Goal: Find specific page/section: Find specific page/section

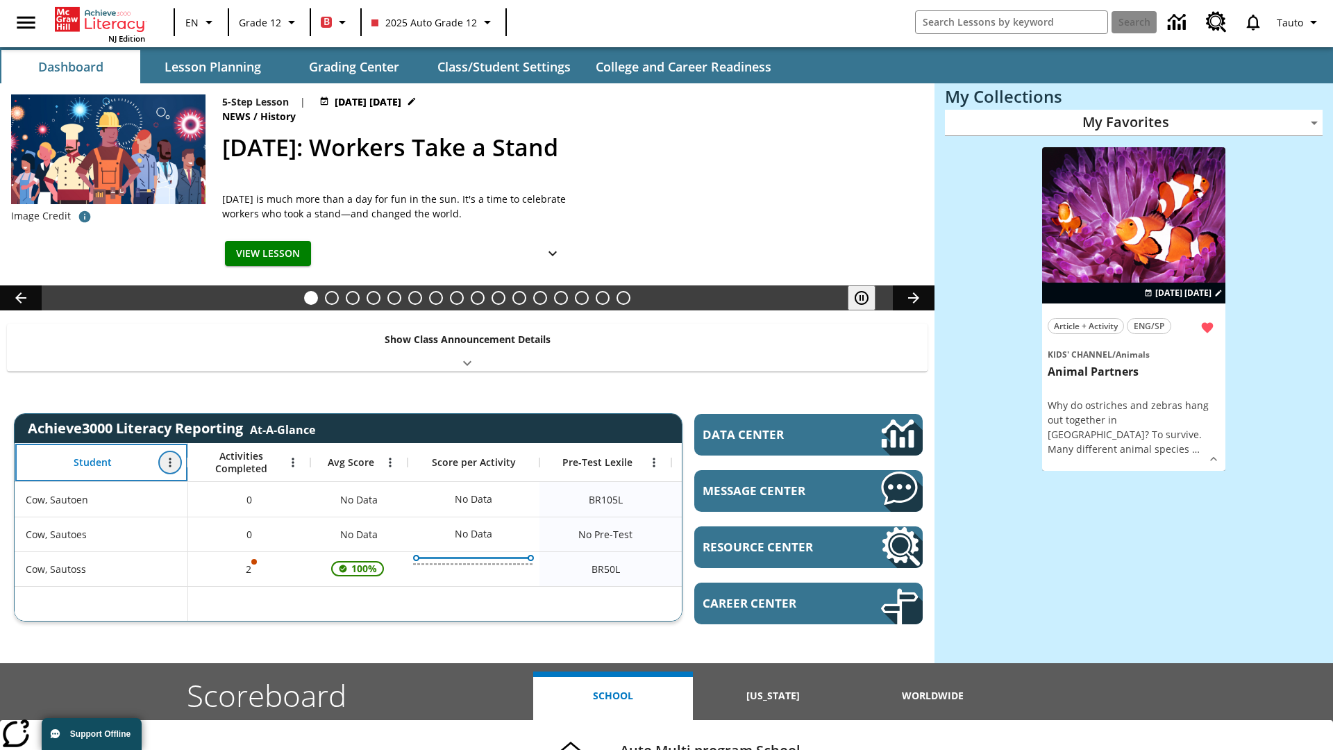
click at [170, 462] on icon "Open Menu" at bounding box center [170, 462] width 2 height 9
click at [26, 490] on icon at bounding box center [26, 489] width 9 height 9
click at [170, 462] on icon "Student, Open Menu," at bounding box center [170, 462] width 2 height 9
click at [26, 490] on icon at bounding box center [26, 489] width 9 height 9
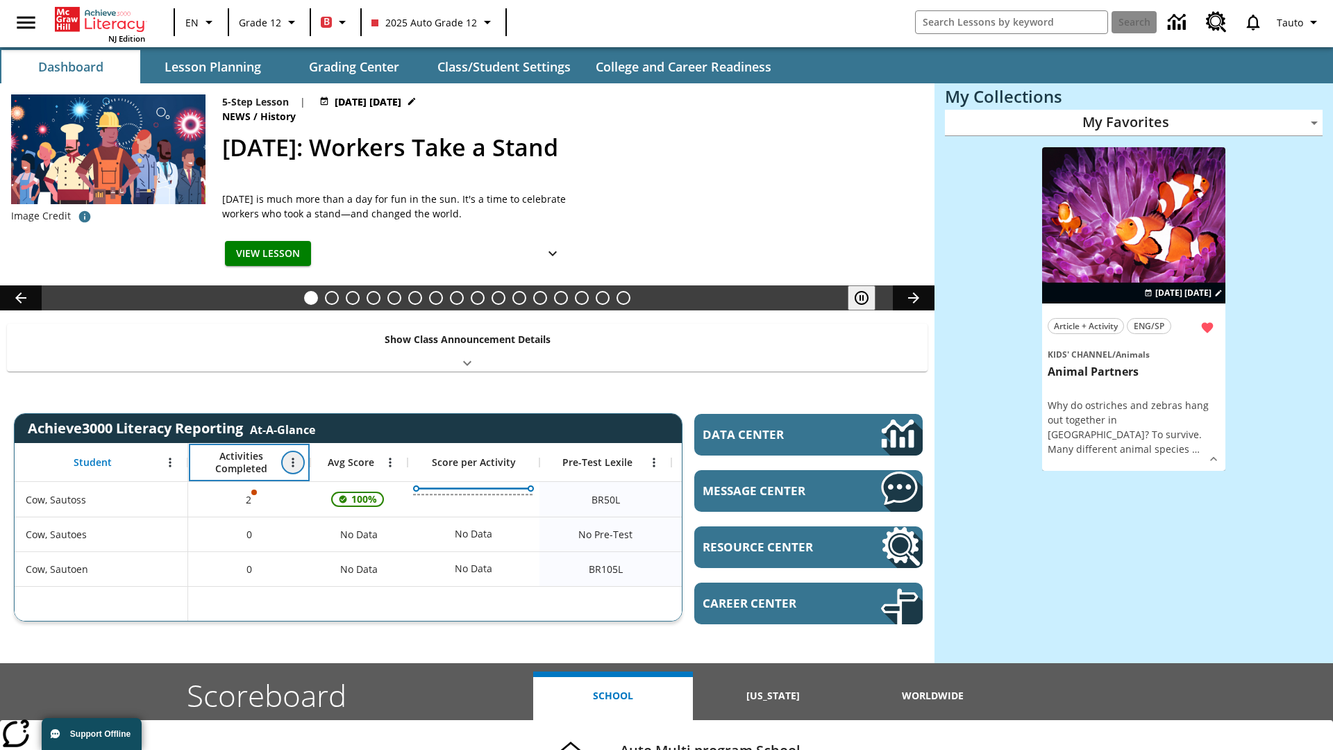
click at [293, 462] on icon "Open Menu" at bounding box center [293, 462] width 2 height 9
click at [149, 490] on icon at bounding box center [148, 489] width 9 height 9
